Goal: Task Accomplishment & Management: Manage account settings

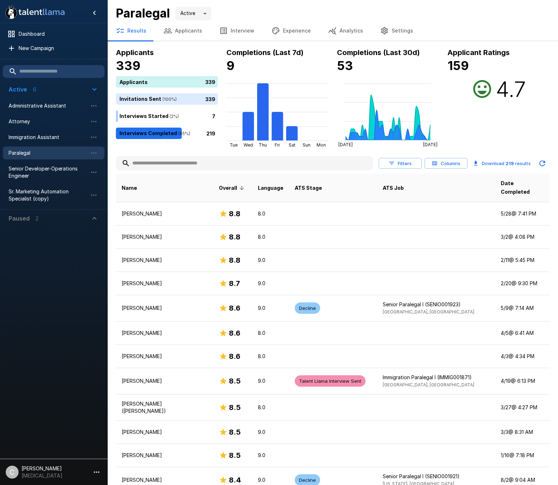
click at [452, 117] on div "Applicant Ratings 159 4.7" at bounding box center [498, 97] width 102 height 101
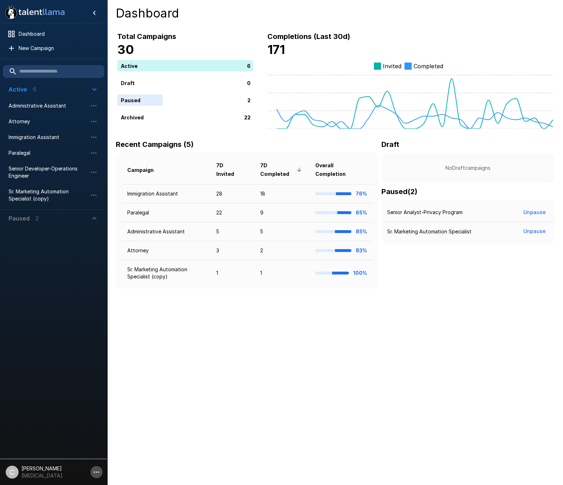
click at [100, 475] on icon "button" at bounding box center [96, 472] width 9 height 9
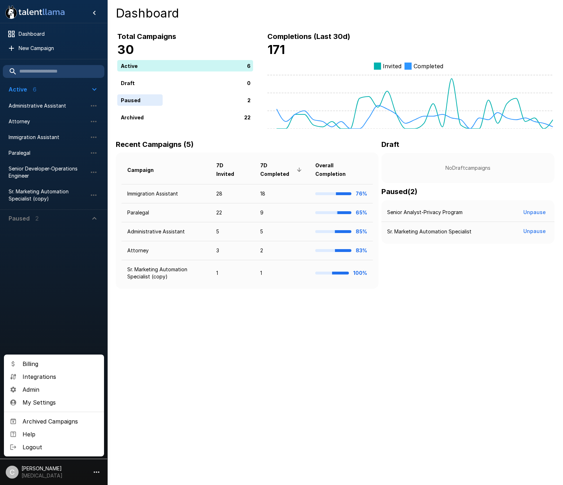
click at [48, 392] on span "Admin" at bounding box center [61, 390] width 76 height 9
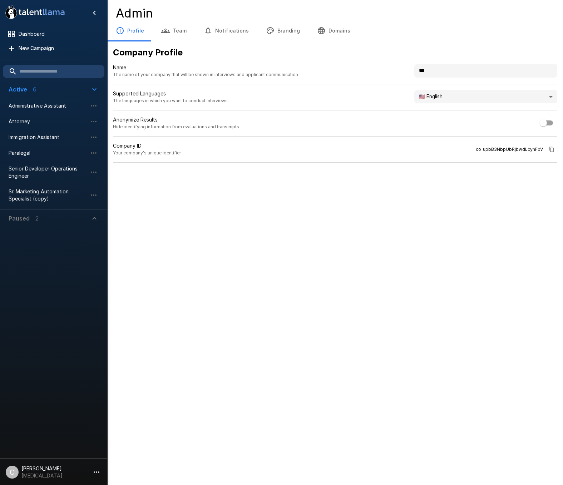
click at [172, 35] on button "Team" at bounding box center [174, 31] width 43 height 20
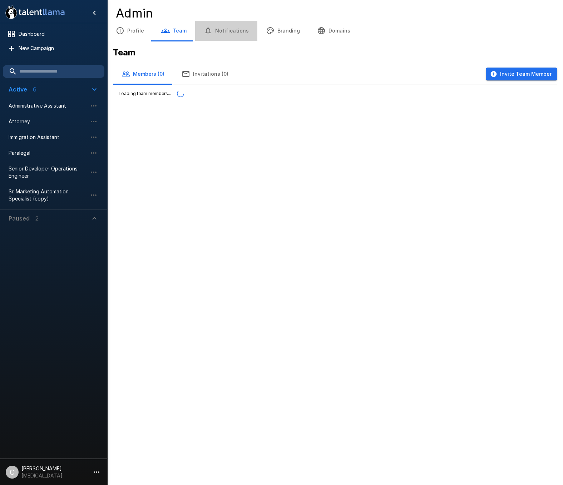
click at [240, 36] on button "Notifications" at bounding box center [226, 31] width 62 height 20
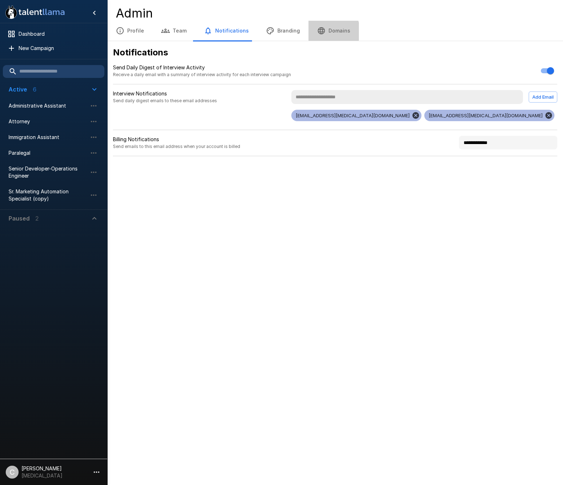
click at [318, 31] on icon "button" at bounding box center [321, 30] width 7 height 7
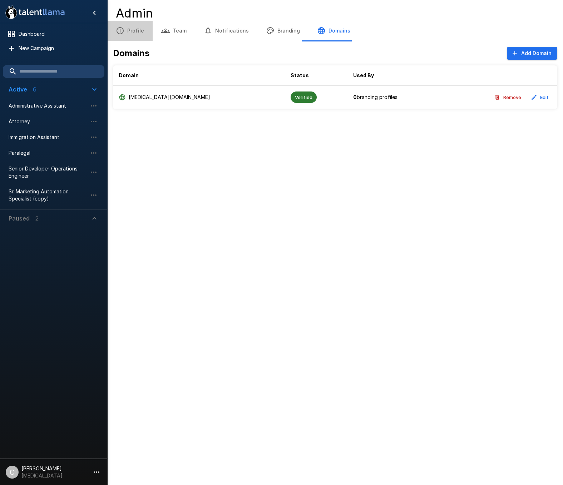
click at [134, 31] on button "Profile" at bounding box center [129, 31] width 45 height 20
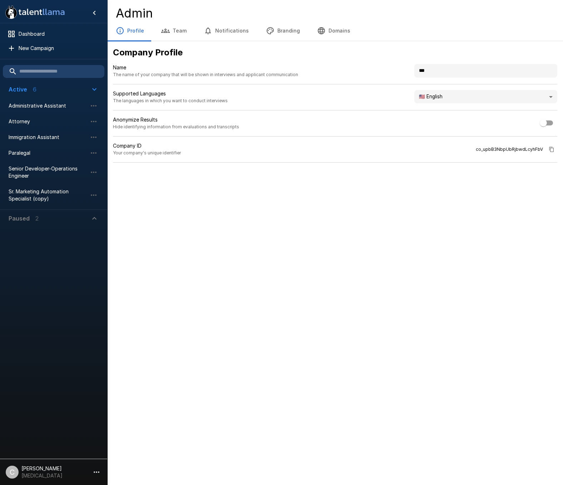
click at [171, 31] on button "Team" at bounding box center [174, 31] width 43 height 20
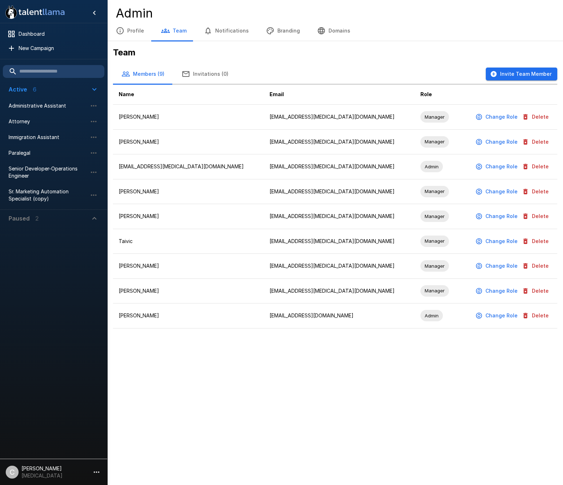
click at [270, 31] on button "Branding" at bounding box center [282, 31] width 51 height 20
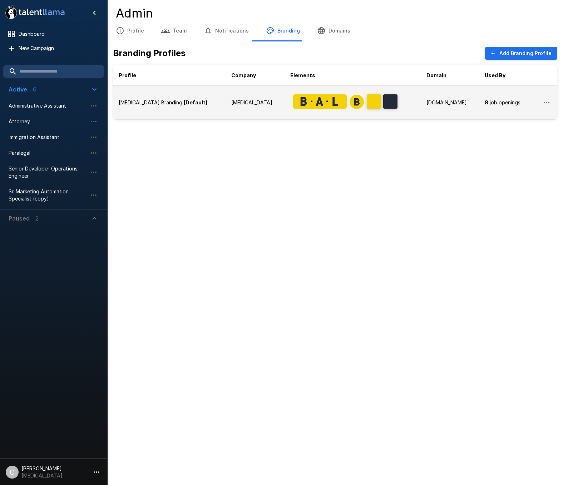
click at [546, 102] on icon "button" at bounding box center [546, 102] width 9 height 9
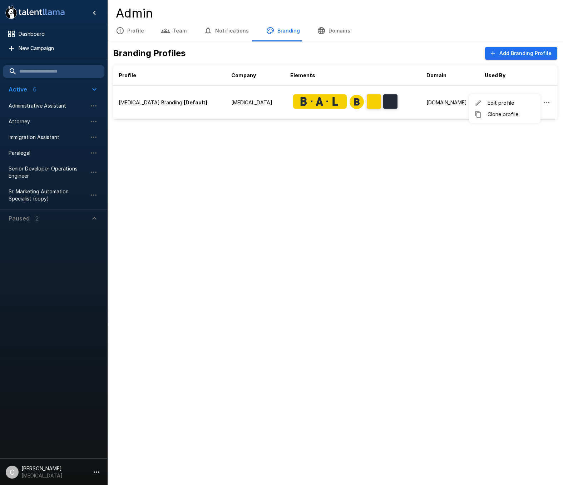
click at [519, 105] on span "Edit profile" at bounding box center [511, 102] width 47 height 7
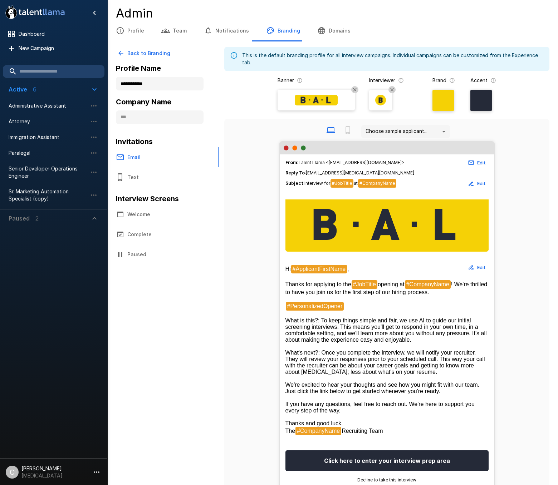
click at [480, 165] on button "Edit" at bounding box center [477, 162] width 23 height 11
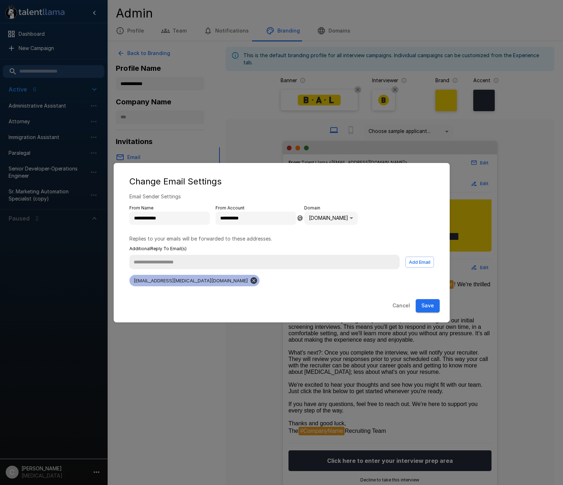
click at [163, 283] on span "[EMAIL_ADDRESS][MEDICAL_DATA][DOMAIN_NAME]" at bounding box center [190, 281] width 123 height 6
click at [335, 223] on body "**********" at bounding box center [284, 242] width 569 height 485
click at [327, 245] on li "[MEDICAL_DATA][DOMAIN_NAME]" at bounding box center [357, 247] width 109 height 13
type input "**********"
click at [221, 218] on input "**********" at bounding box center [256, 219] width 80 height 14
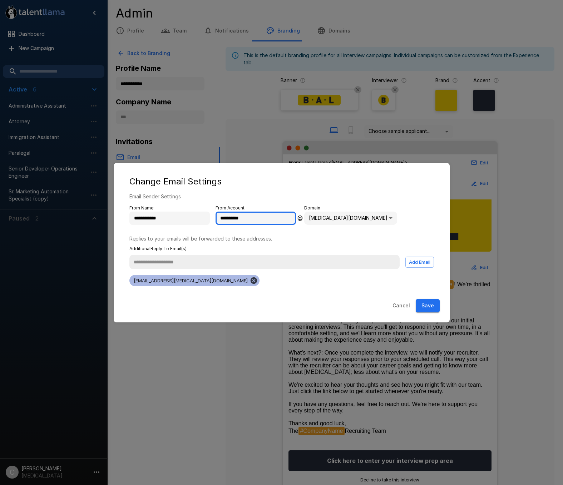
type input "**********"
click at [340, 237] on p "Replies to your emails will be forwarded to these addresses." at bounding box center [281, 238] width 305 height 7
click at [260, 221] on input "**********" at bounding box center [256, 219] width 80 height 14
click at [286, 237] on p "Replies to your emails will be forwarded to these addresses." at bounding box center [281, 238] width 305 height 7
click at [427, 303] on button "Save" at bounding box center [428, 305] width 24 height 13
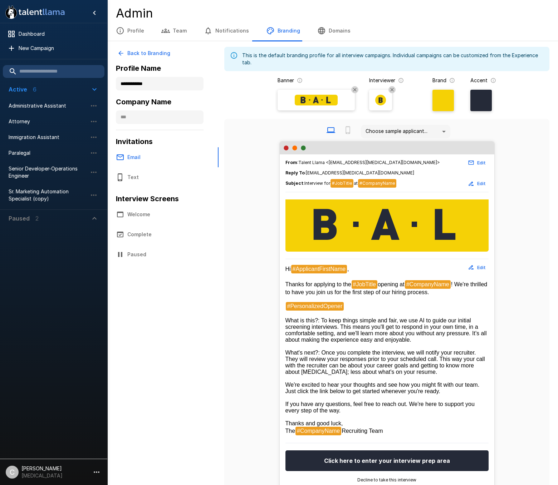
click at [514, 287] on div "From : Talent Llama <[EMAIL_ADDRESS][MEDICAL_DATA][DOMAIN_NAME]> Edit Reply To …" at bounding box center [387, 327] width 314 height 373
click at [34, 104] on span "Administrative Assistant" at bounding box center [48, 105] width 79 height 7
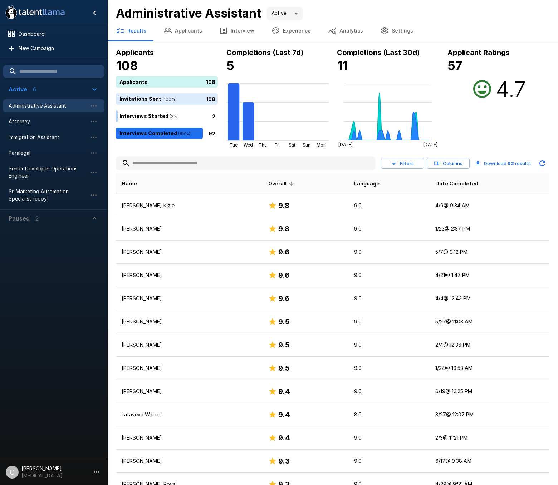
click at [111, 13] on div "Administrative Assistant Active ****" at bounding box center [332, 10] width 451 height 21
click at [55, 106] on span "Administrative Assistant" at bounding box center [48, 105] width 79 height 7
click at [411, 162] on button "Filters" at bounding box center [402, 163] width 43 height 11
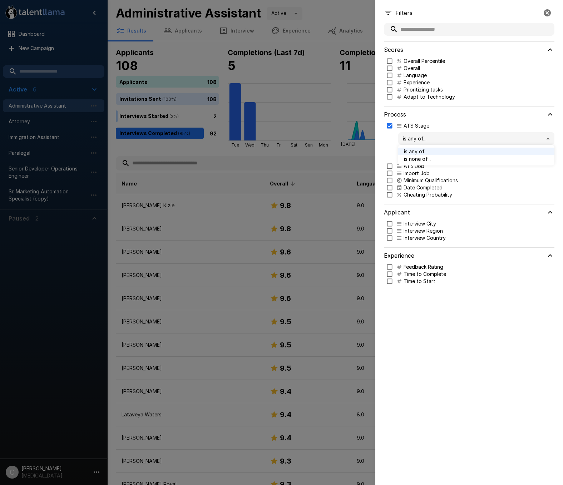
click at [431, 140] on body ".st0{fill:#FFFFFF;} .st1{fill:#76a4ed;} Dashboard New Campaign Active 6 Adminis…" at bounding box center [284, 242] width 569 height 485
click at [431, 140] on div at bounding box center [281, 242] width 563 height 485
click at [463, 123] on label "ATS Stage" at bounding box center [466, 125] width 166 height 7
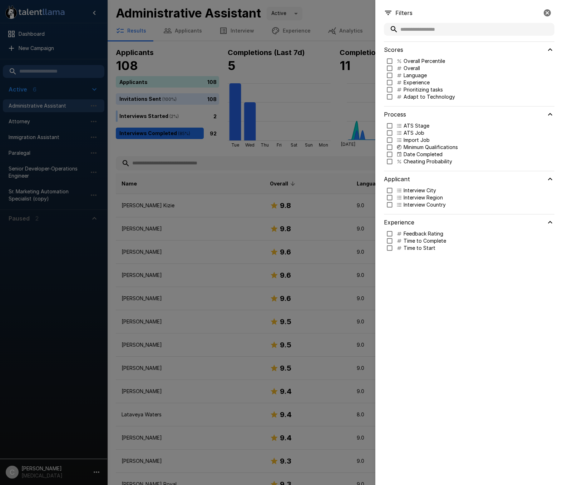
click at [427, 130] on label "ATS Job" at bounding box center [466, 132] width 166 height 7
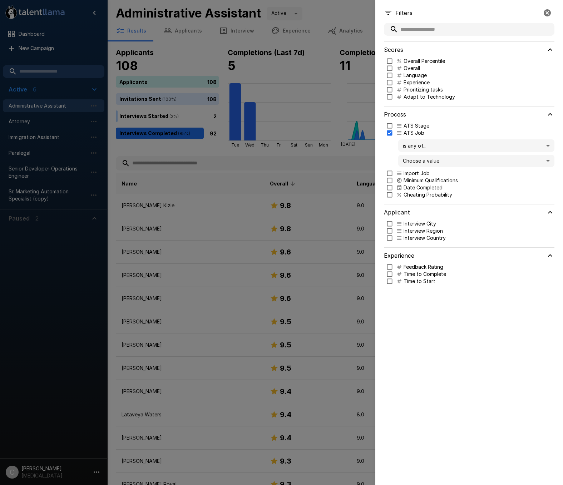
click at [413, 131] on p "ATS Job" at bounding box center [414, 132] width 21 height 7
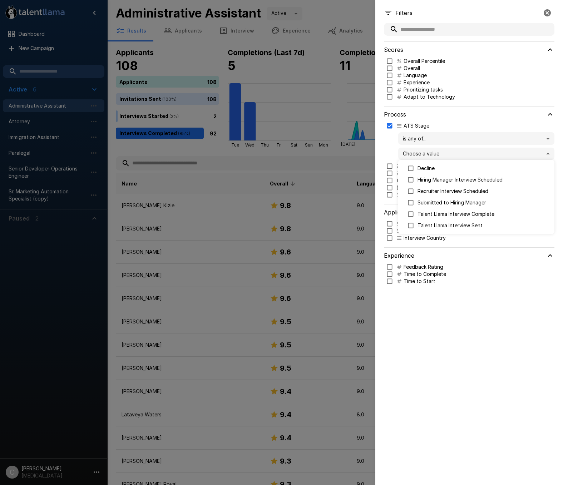
click at [426, 154] on body ".st0{fill:#FFFFFF;} .st1{fill:#76a4ed;} Dashboard New Campaign Active 6 Adminis…" at bounding box center [284, 242] width 569 height 485
click at [469, 300] on div at bounding box center [281, 242] width 563 height 485
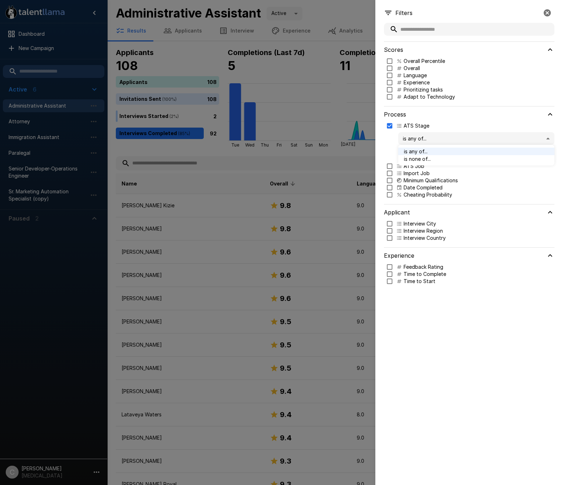
click at [411, 140] on body ".st0{fill:#FFFFFF;} .st1{fill:#76a4ed;} Dashboard New Campaign Active 6 Adminis…" at bounding box center [284, 242] width 569 height 485
click at [386, 141] on div at bounding box center [281, 242] width 563 height 485
click at [415, 156] on body ".st0{fill:#FFFFFF;} .st1{fill:#76a4ed;} Dashboard New Campaign Active 6 Adminis…" at bounding box center [284, 242] width 569 height 485
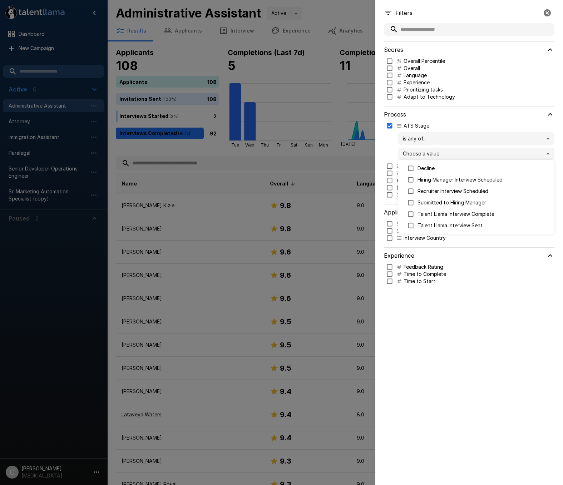
click at [304, 158] on div at bounding box center [281, 242] width 563 height 485
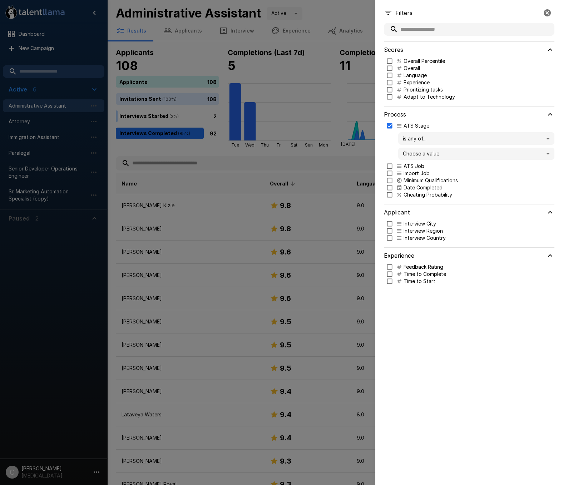
click at [244, 174] on div at bounding box center [281, 242] width 563 height 485
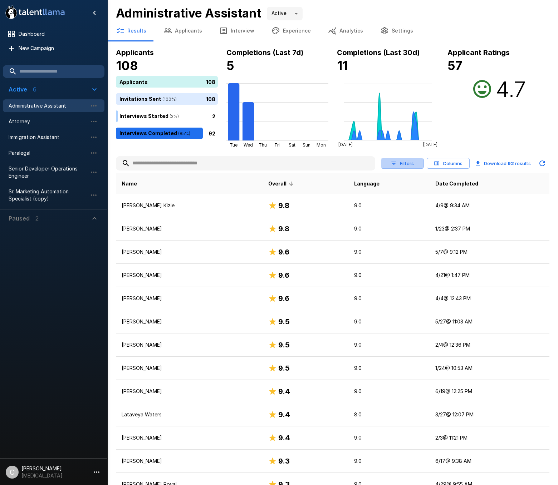
click at [393, 167] on button "Filters" at bounding box center [402, 163] width 43 height 11
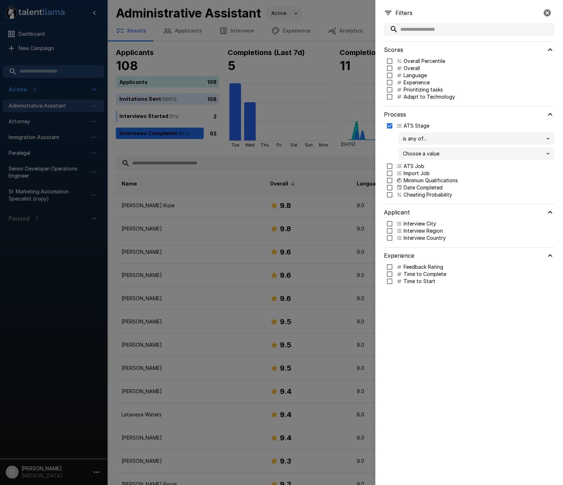
click at [331, 182] on div at bounding box center [281, 242] width 563 height 485
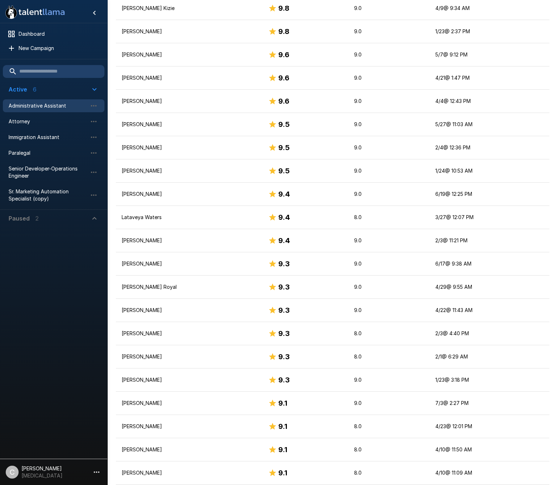
scroll to position [73, 0]
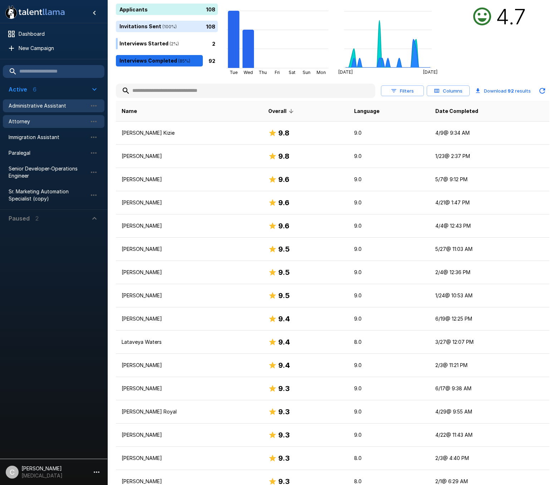
click at [48, 124] on span "Attorney" at bounding box center [48, 121] width 79 height 7
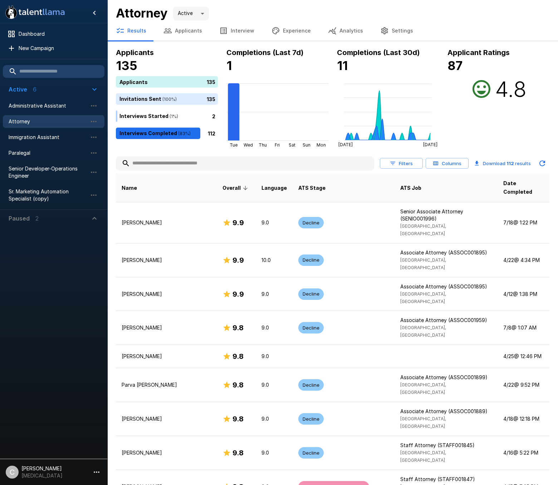
click at [396, 162] on icon "button" at bounding box center [392, 163] width 6 height 6
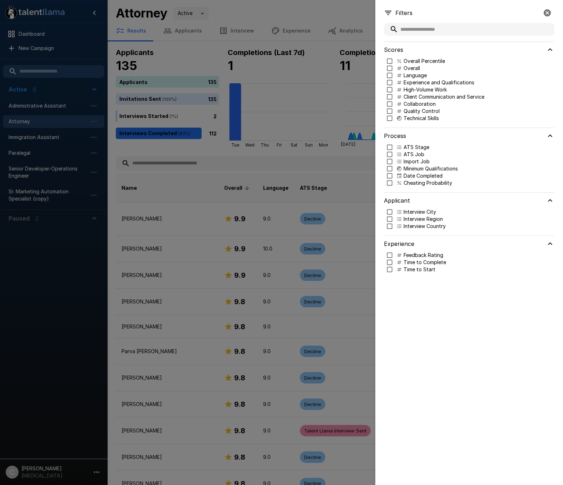
click at [389, 146] on div "Process ATS Stage Loading values... ATS Job is any of... ** Choose a value Impo…" at bounding box center [469, 160] width 171 height 65
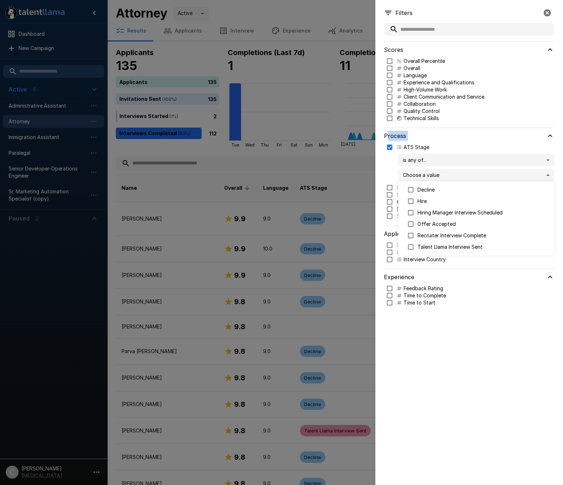
click at [415, 176] on body ".st0{fill:#FFFFFF;} .st1{fill:#76a4ed;} Dashboard New Campaign Active 6 Adminis…" at bounding box center [284, 242] width 569 height 485
type input "****"
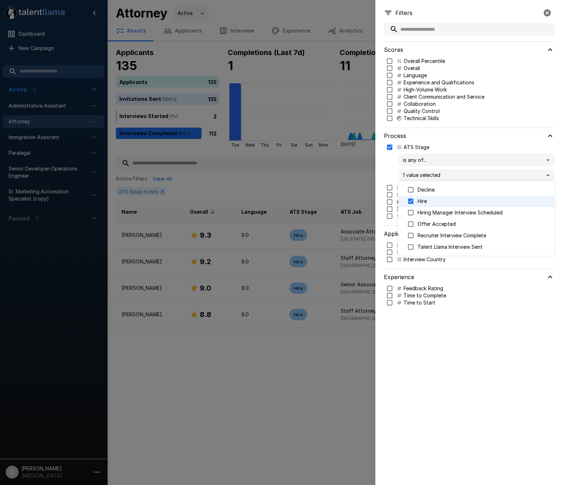
click at [213, 386] on div at bounding box center [281, 242] width 563 height 485
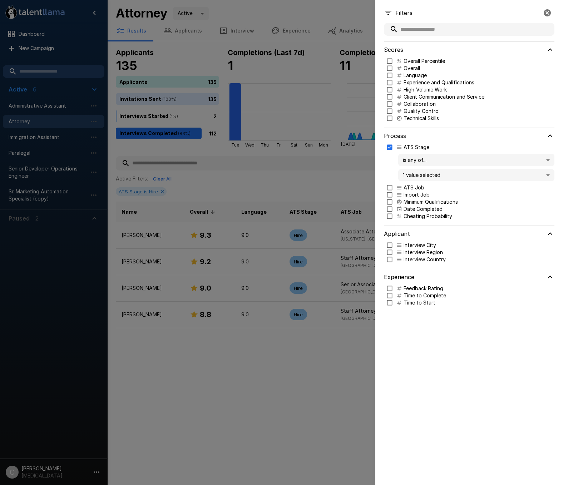
click at [213, 386] on div at bounding box center [281, 242] width 563 height 485
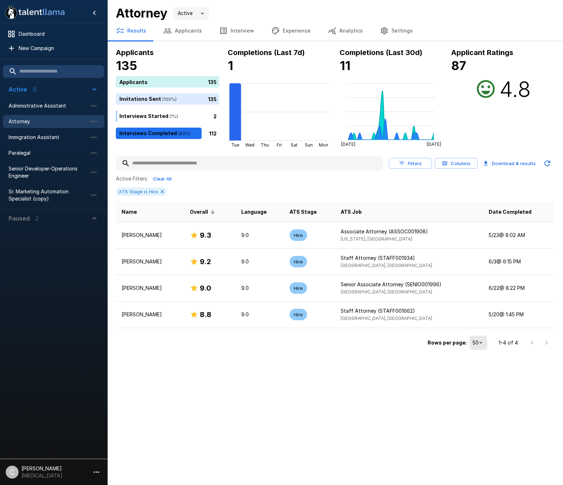
click at [221, 164] on input "text" at bounding box center [249, 163] width 267 height 13
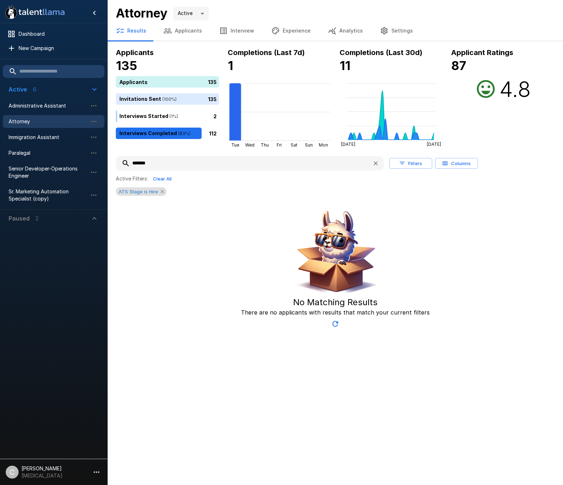
type input "*******"
click at [162, 193] on icon at bounding box center [162, 192] width 6 height 6
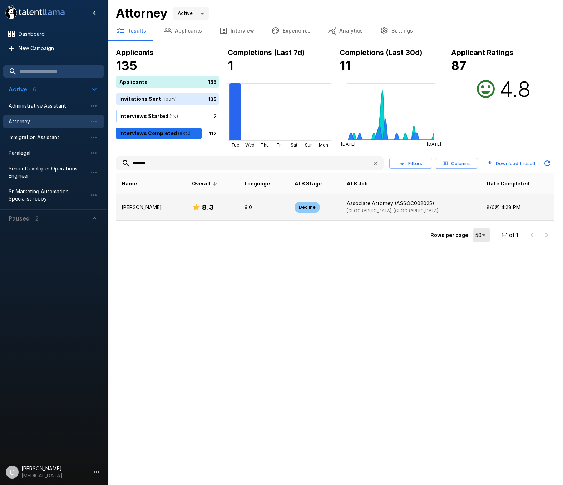
click at [144, 205] on p "[PERSON_NAME]" at bounding box center [151, 207] width 59 height 7
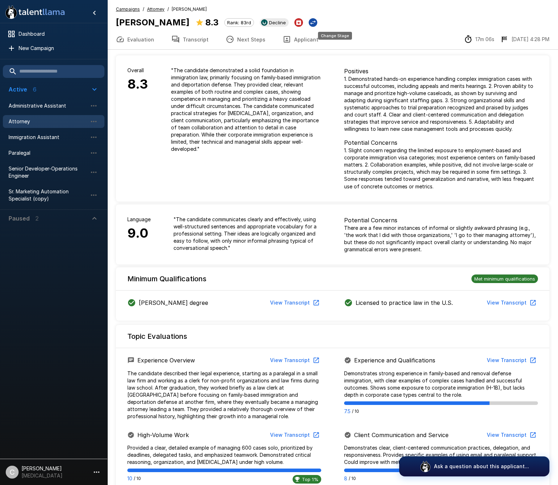
click at [316, 21] on icon "Change Stage" at bounding box center [312, 22] width 5 height 4
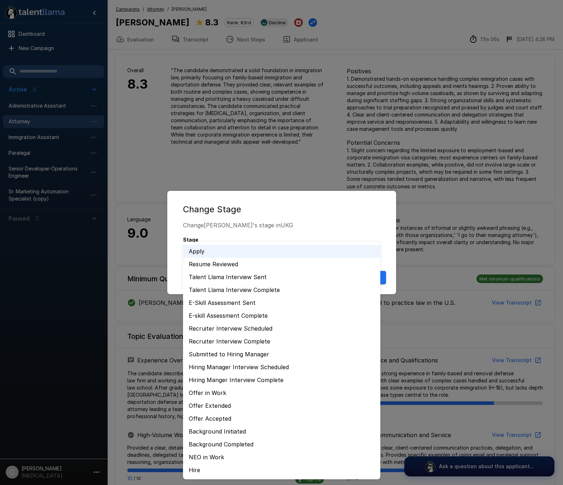
click at [213, 252] on body ".st0{fill:#FFFFFF;} .st1{fill:#76a4ed;} Dashboard New Campaign Active 6 Adminis…" at bounding box center [284, 242] width 569 height 485
click at [220, 473] on li "Hire" at bounding box center [281, 470] width 197 height 13
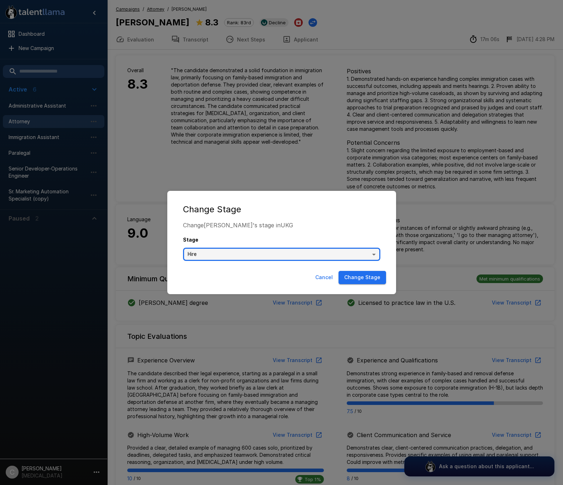
type input "**********"
click at [220, 382] on li "Hire" at bounding box center [282, 378] width 148 height 7
click at [365, 284] on button "Change Stage" at bounding box center [363, 277] width 48 height 13
